Goal: Find specific page/section: Find specific page/section

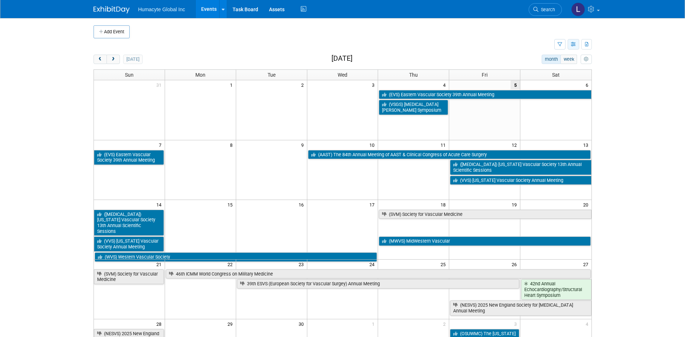
click at [576, 47] on button "button" at bounding box center [574, 44] width 12 height 10
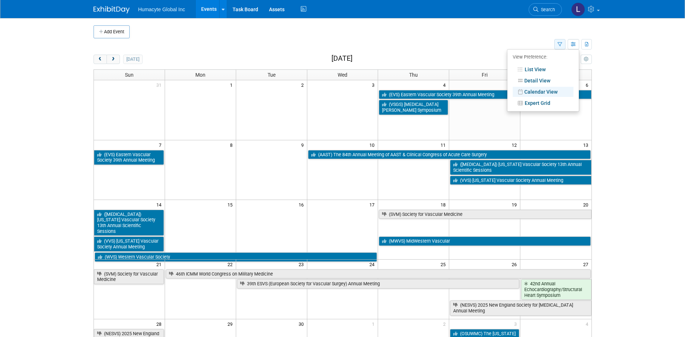
click at [558, 44] on icon "button" at bounding box center [560, 44] width 5 height 5
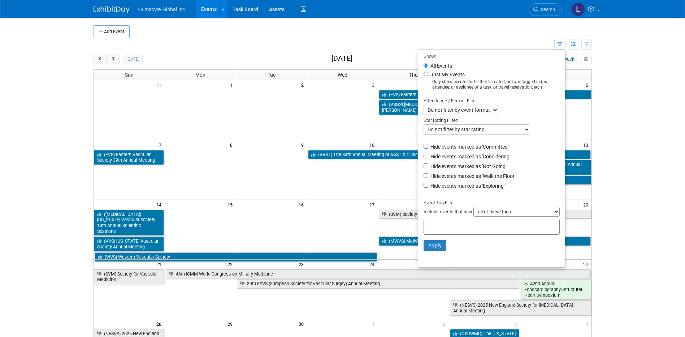
click at [464, 167] on label "Hide events marked as 'Not Going'" at bounding box center [467, 166] width 77 height 7
click at [429, 167] on input "Hide events marked as 'Not Going'" at bounding box center [426, 165] width 5 height 5
checkbox input "true"
click at [426, 248] on button "Apply" at bounding box center [435, 245] width 23 height 11
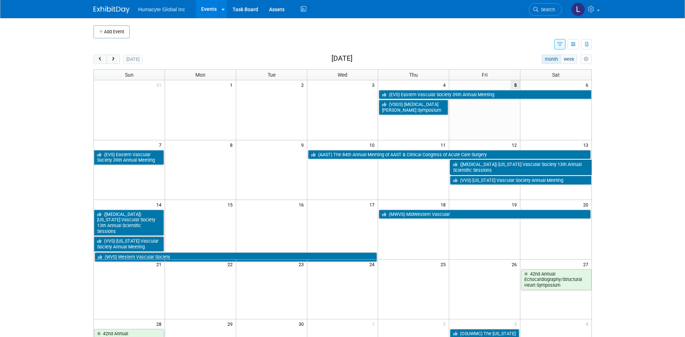
click at [487, 166] on link "([MEDICAL_DATA]) [US_STATE] Vascular Society 13th Annual Scientific Sessions" at bounding box center [520, 167] width 141 height 15
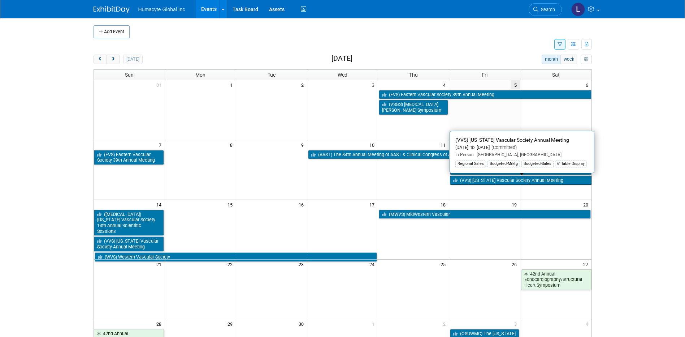
click at [508, 182] on link "(VVS) [US_STATE] Vascular Society Annual Meeting" at bounding box center [520, 180] width 141 height 9
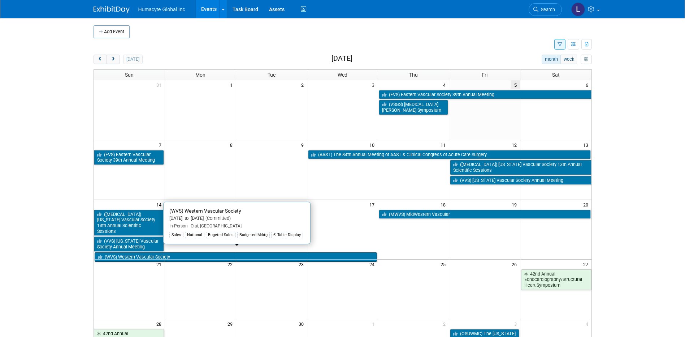
click at [139, 252] on link "(WVS) Western Vascular Society" at bounding box center [236, 256] width 283 height 9
click at [128, 252] on link "(WVS) Western Vascular Society" at bounding box center [236, 256] width 283 height 9
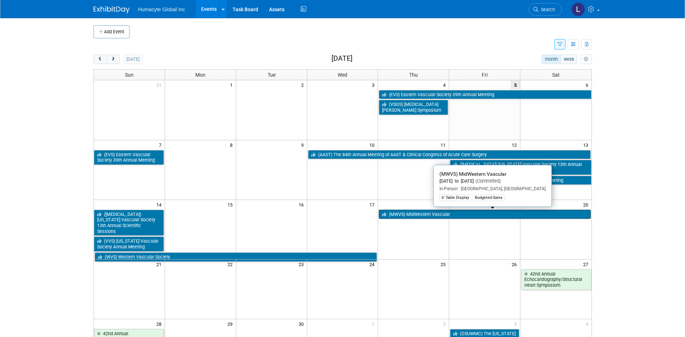
click at [415, 215] on link "(MWVS) MidWestern Vascular" at bounding box center [485, 214] width 212 height 9
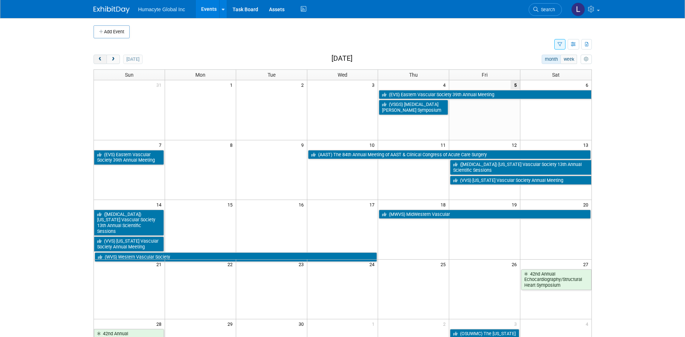
click at [100, 58] on span "prev" at bounding box center [100, 59] width 5 height 5
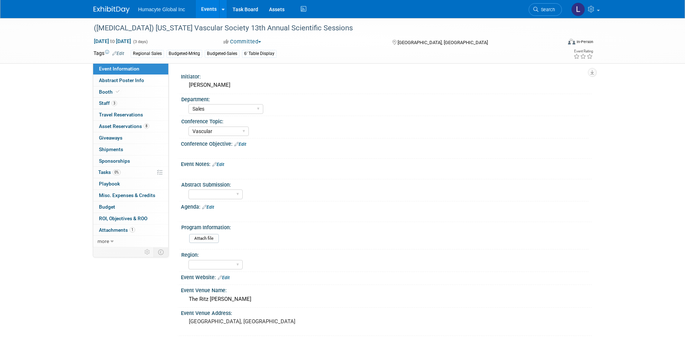
select select "Sales"
select select "Vascular"
click at [103, 98] on link "3 Staff 3" at bounding box center [130, 103] width 75 height 11
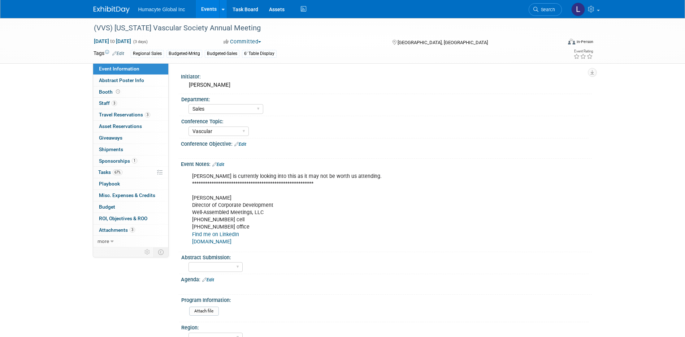
select select "Sales"
select select "Vascular"
click at [106, 103] on span "Staff 3" at bounding box center [108, 103] width 18 height 6
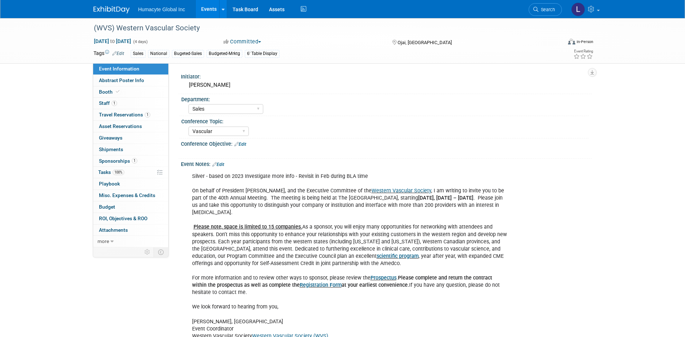
select select "Sales"
select select "Vascular"
select select "Sales"
select select "Vascular"
click at [107, 106] on link "1 Staff 1" at bounding box center [130, 103] width 75 height 11
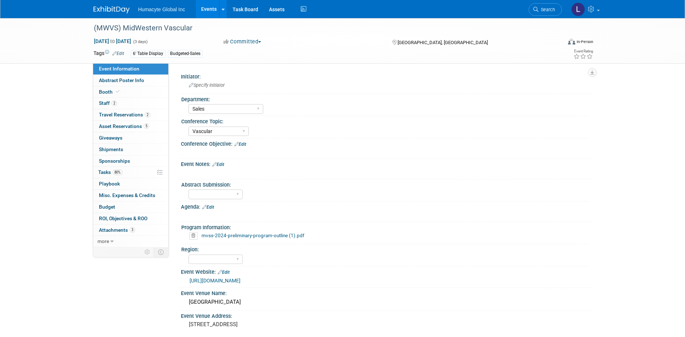
select select "Sales"
select select "Vascular"
click at [104, 102] on span "Staff 2" at bounding box center [108, 103] width 18 height 6
